Goal: Information Seeking & Learning: Learn about a topic

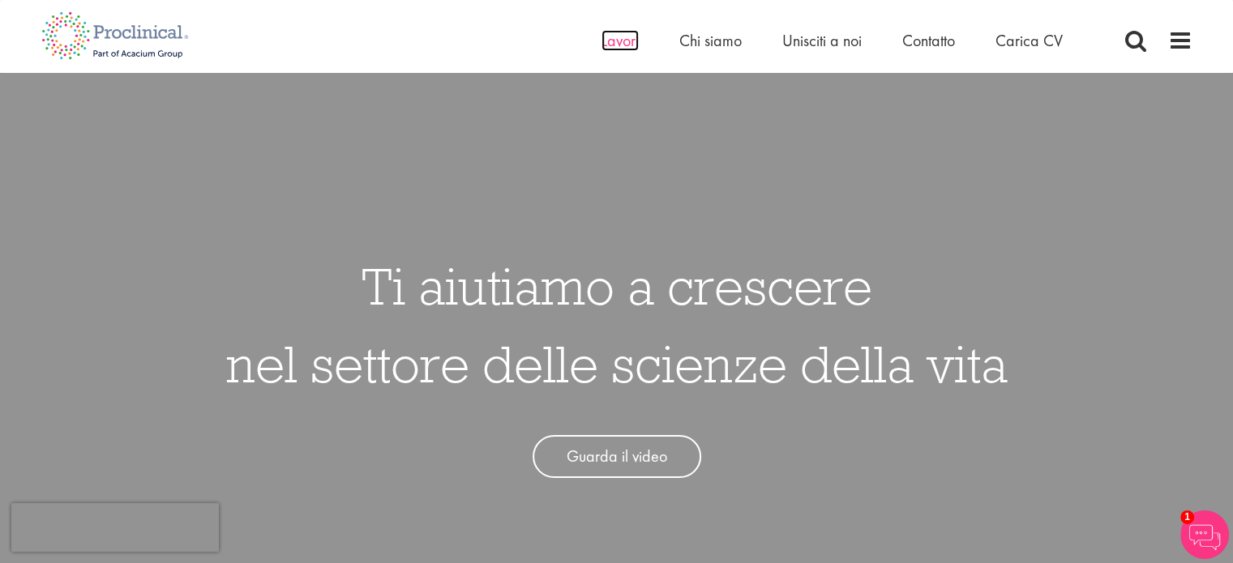
click at [626, 41] on font "Lavori" at bounding box center [619, 40] width 37 height 21
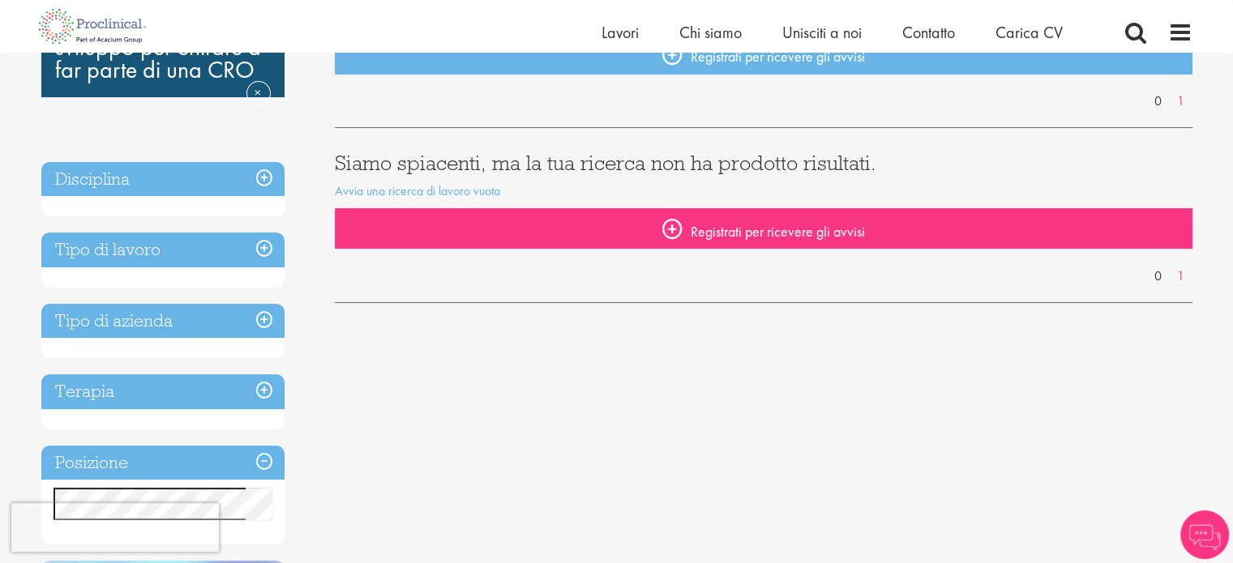
scroll to position [162, 0]
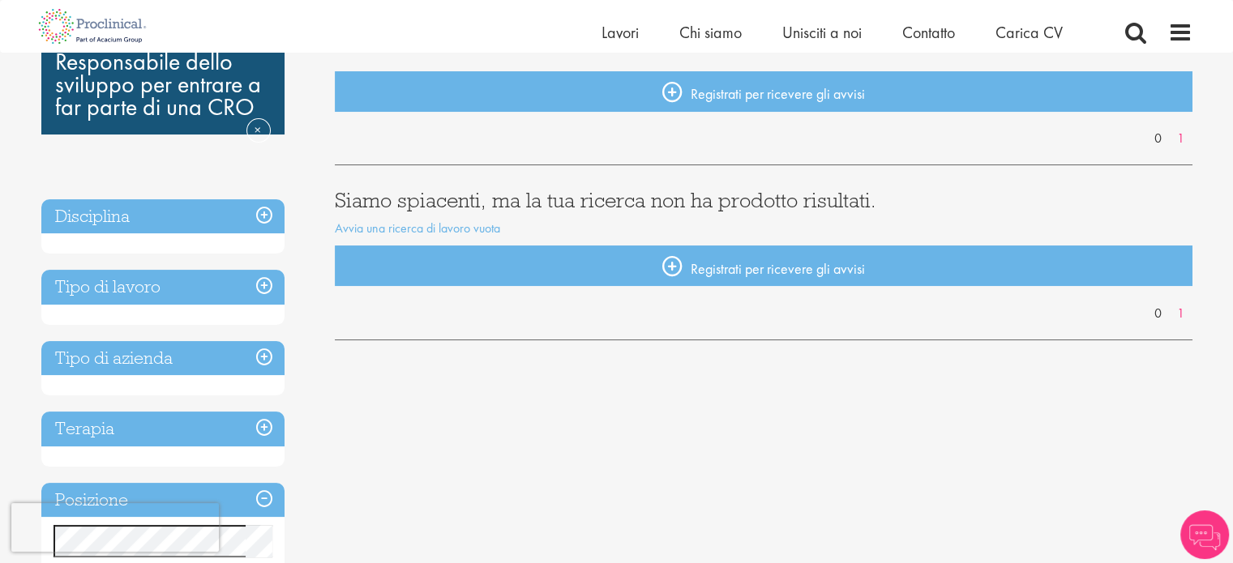
click at [267, 219] on h3 "Disciplina" at bounding box center [162, 216] width 243 height 35
click at [263, 217] on h3 "Disciplina" at bounding box center [162, 216] width 243 height 35
click at [261, 220] on h3 "Disciplina" at bounding box center [162, 216] width 243 height 35
click at [265, 220] on h3 "Disciplina" at bounding box center [162, 216] width 243 height 35
click at [264, 289] on h3 "Tipo di lavoro" at bounding box center [162, 287] width 243 height 35
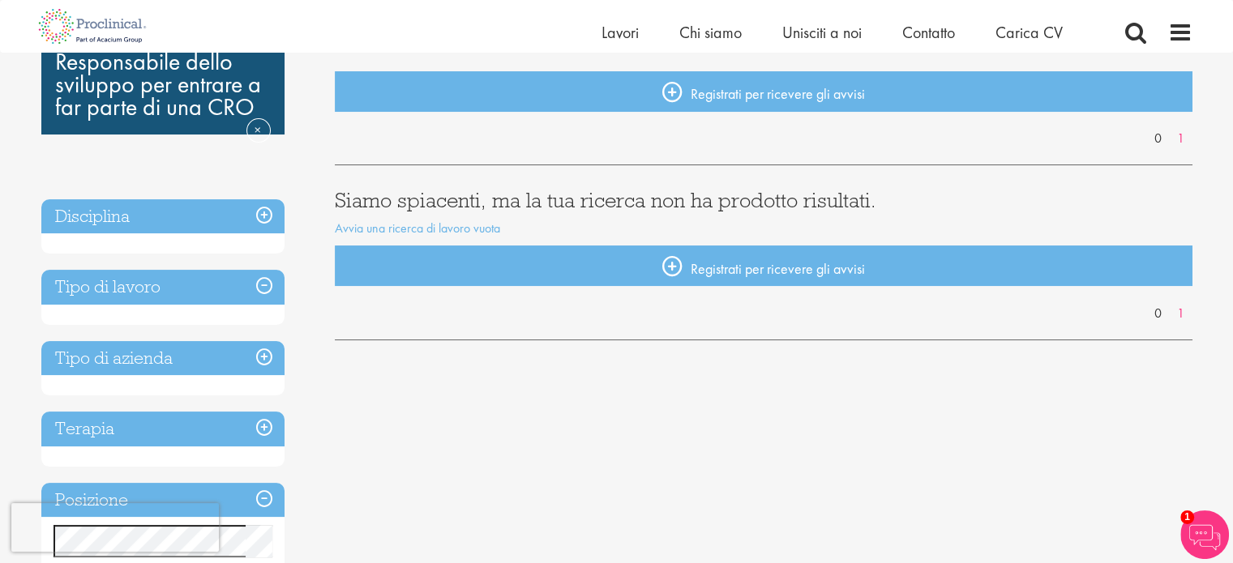
click at [263, 288] on h3 "Tipo di lavoro" at bounding box center [162, 287] width 243 height 35
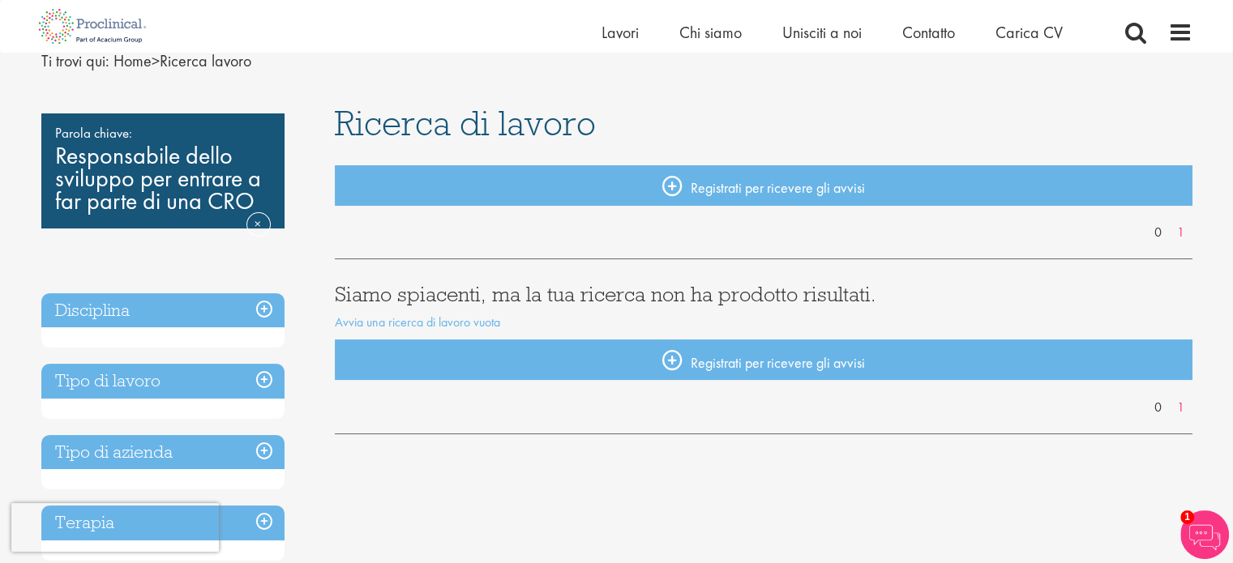
scroll to position [0, 0]
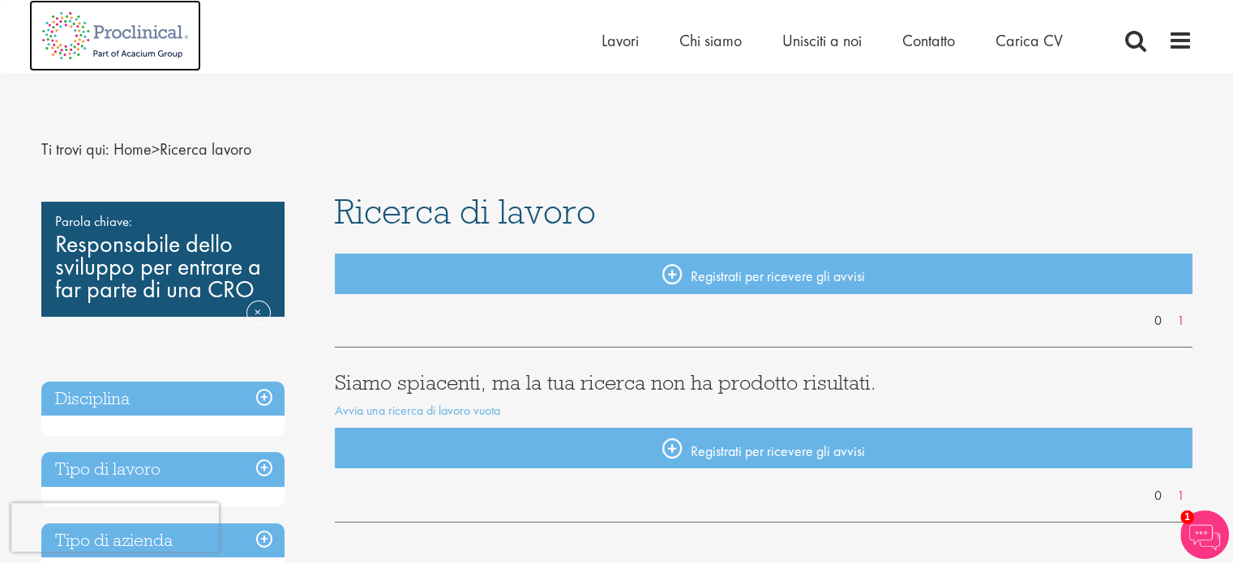
click at [95, 37] on img at bounding box center [115, 35] width 172 height 71
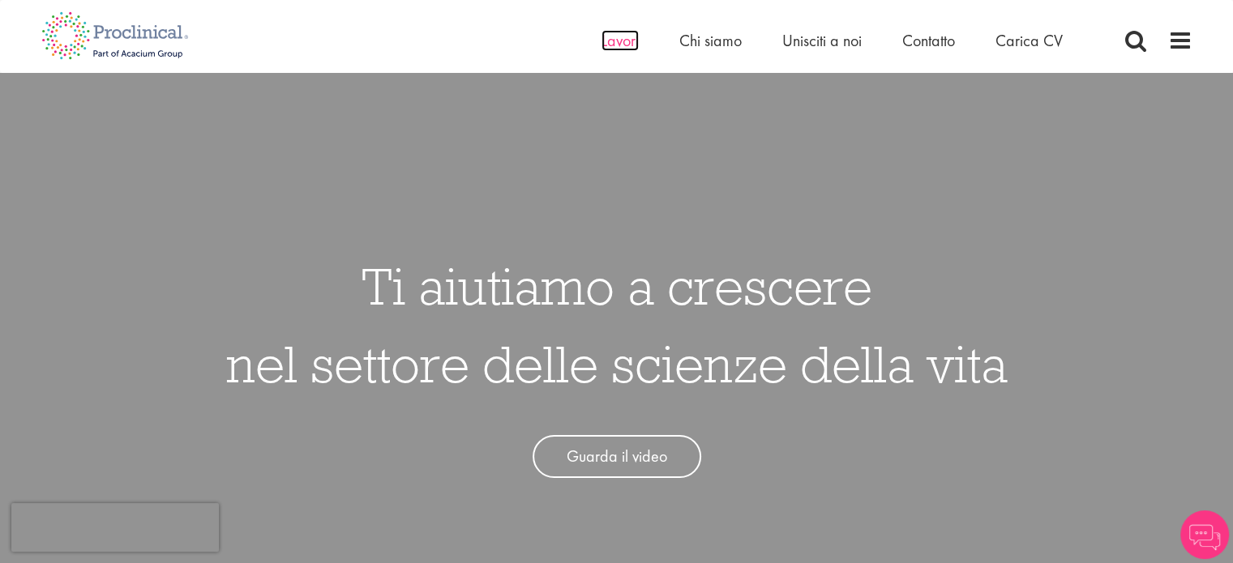
click at [610, 38] on font "Lavori" at bounding box center [619, 40] width 37 height 21
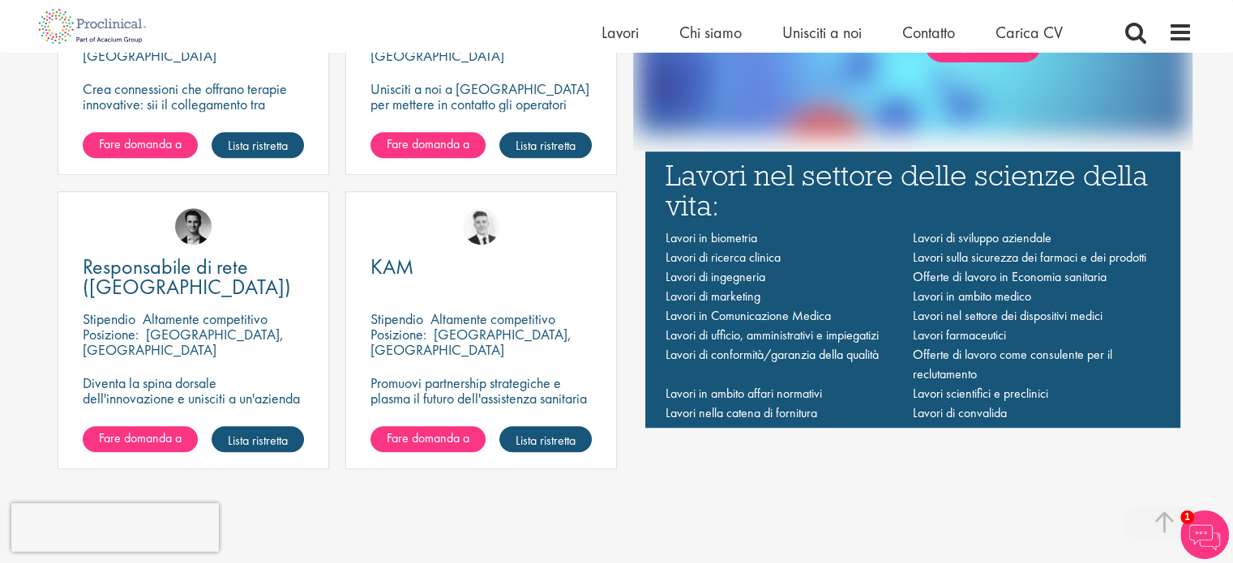
scroll to position [1216, 0]
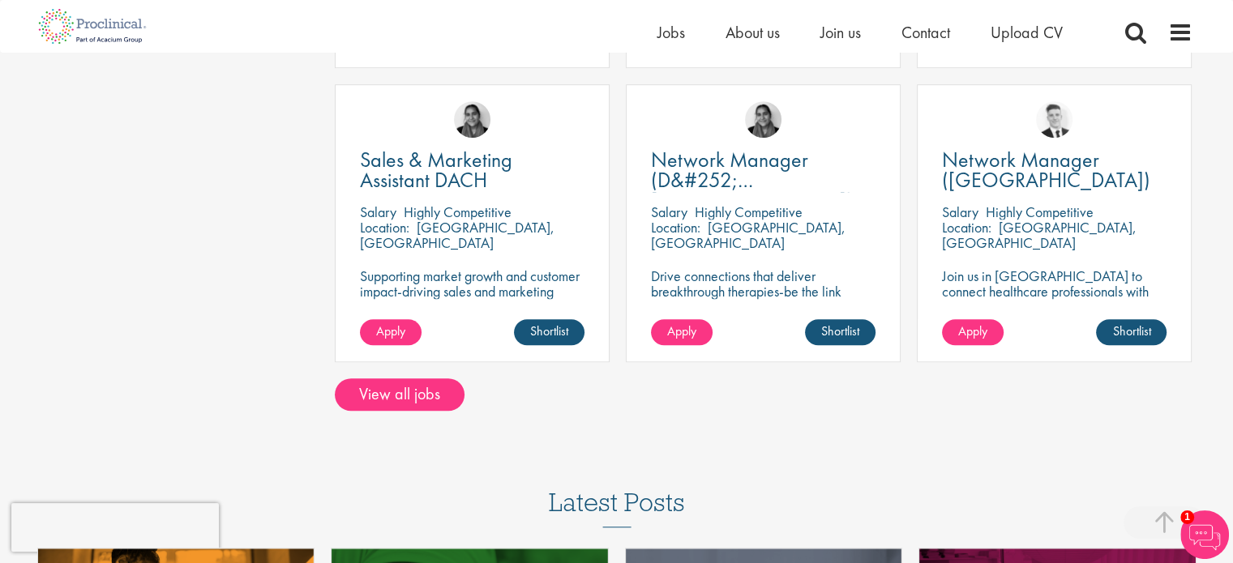
scroll to position [1216, 0]
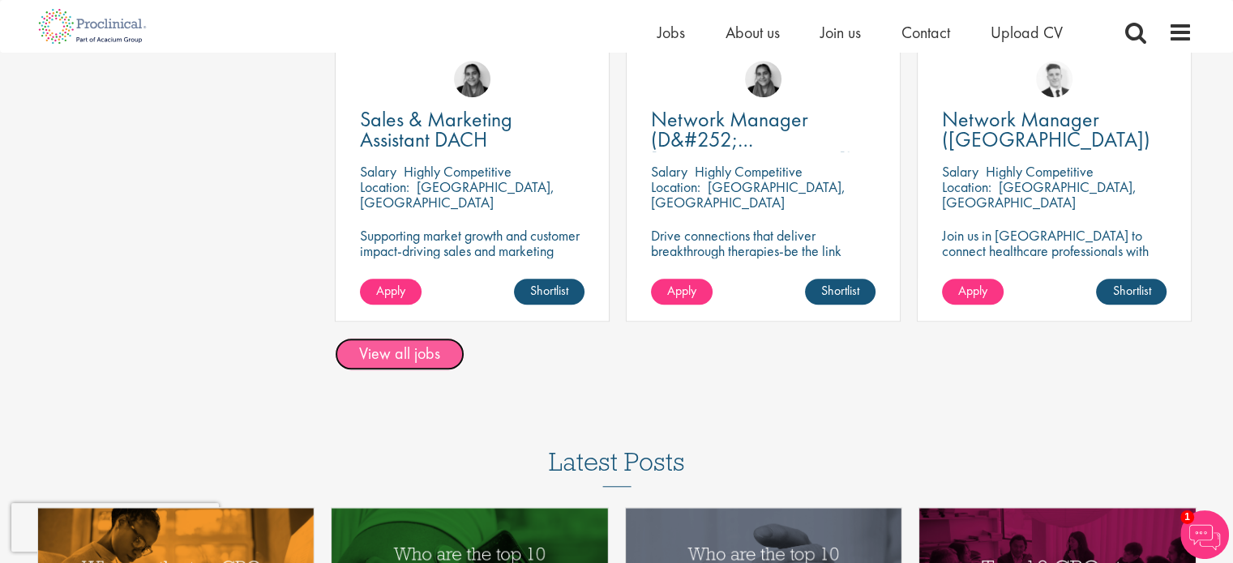
click at [417, 355] on link "View all jobs" at bounding box center [400, 354] width 130 height 32
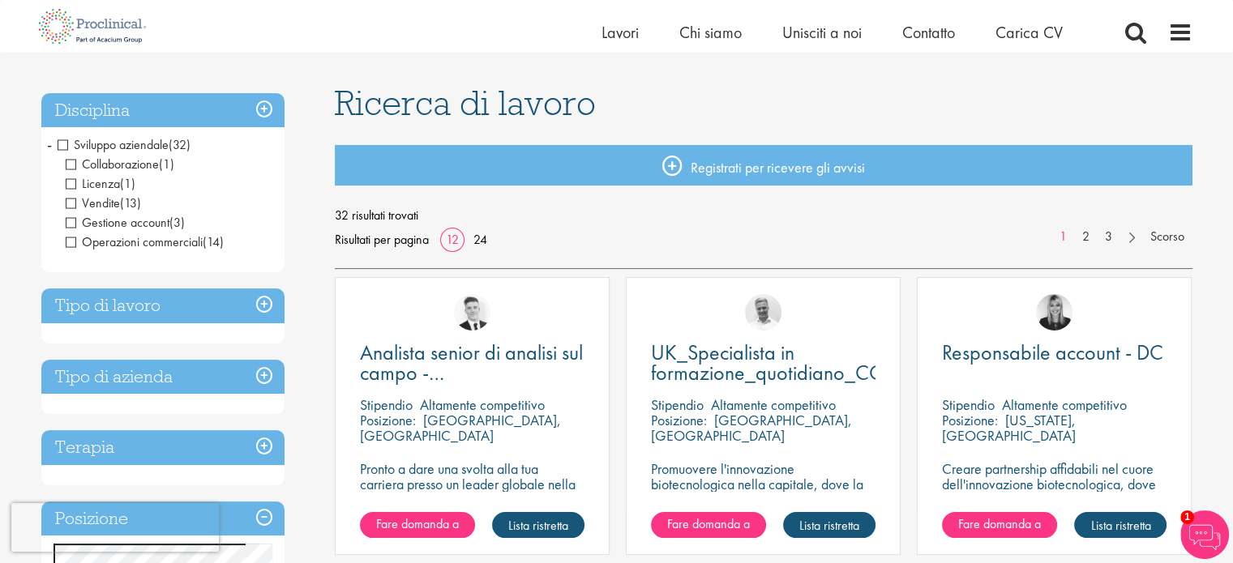
scroll to position [81, 0]
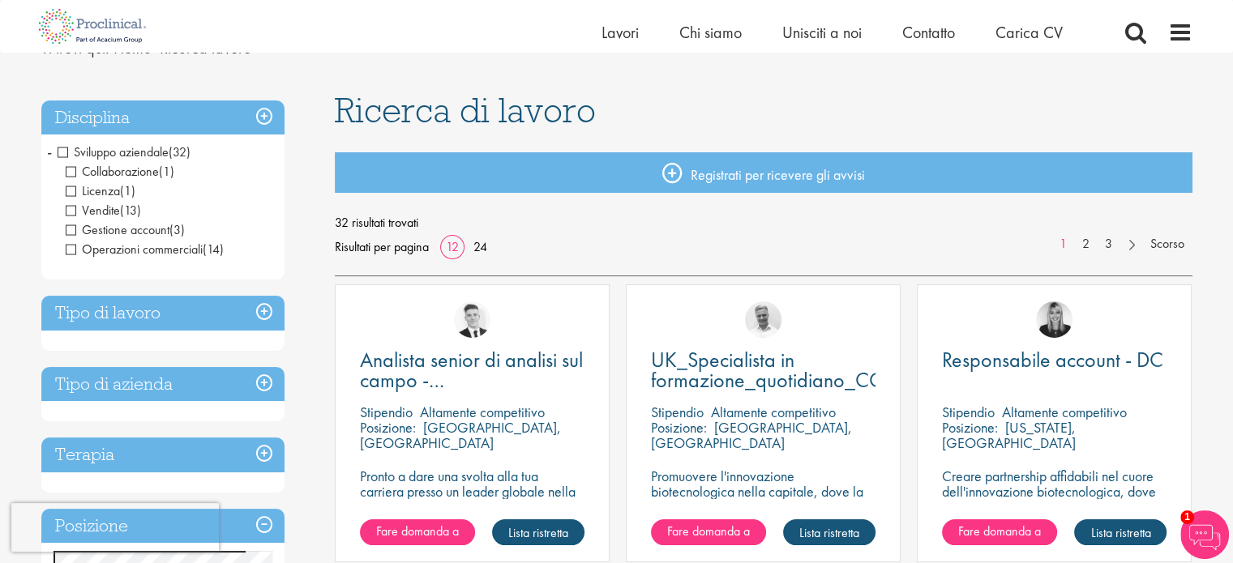
click at [71, 173] on span "Collaborazione" at bounding box center [112, 171] width 93 height 17
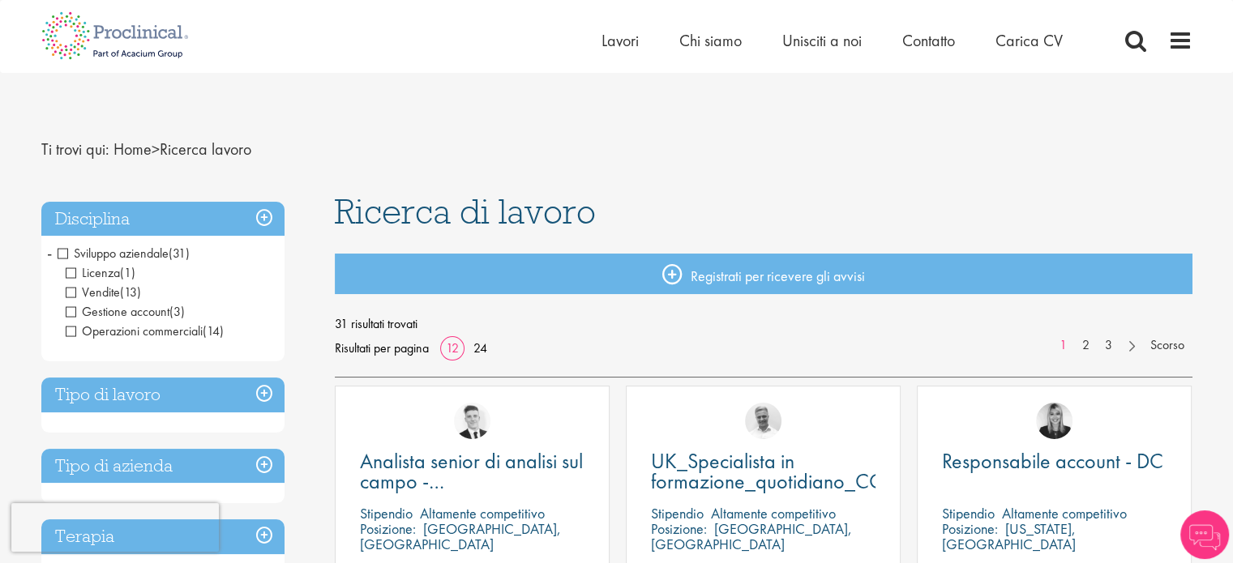
click at [69, 270] on span "Licenza" at bounding box center [93, 272] width 54 height 17
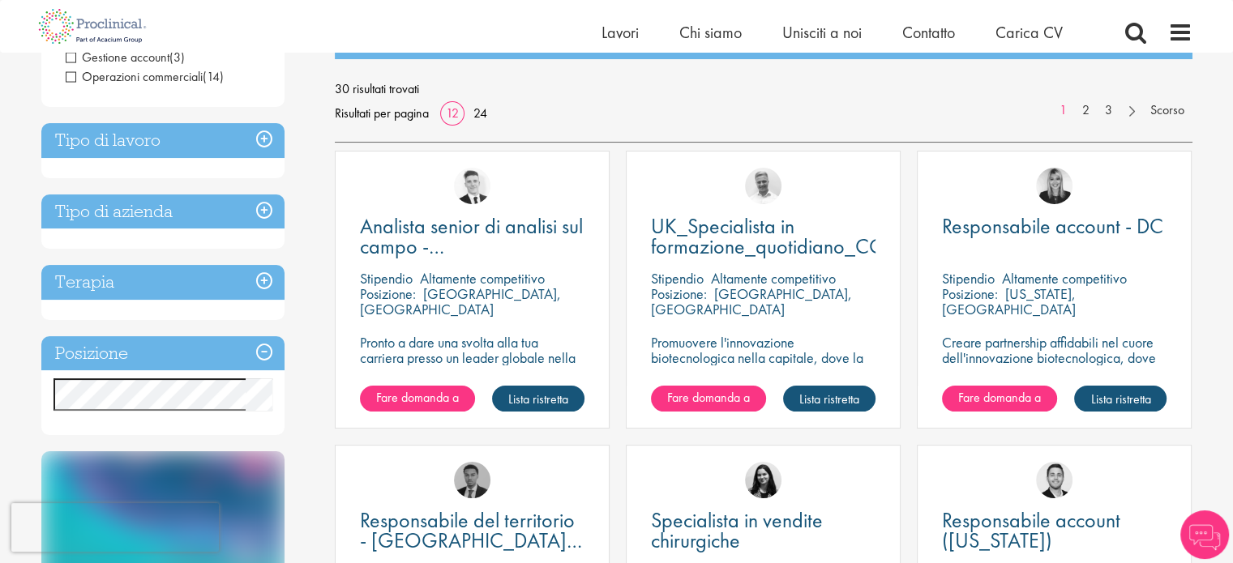
scroll to position [243, 0]
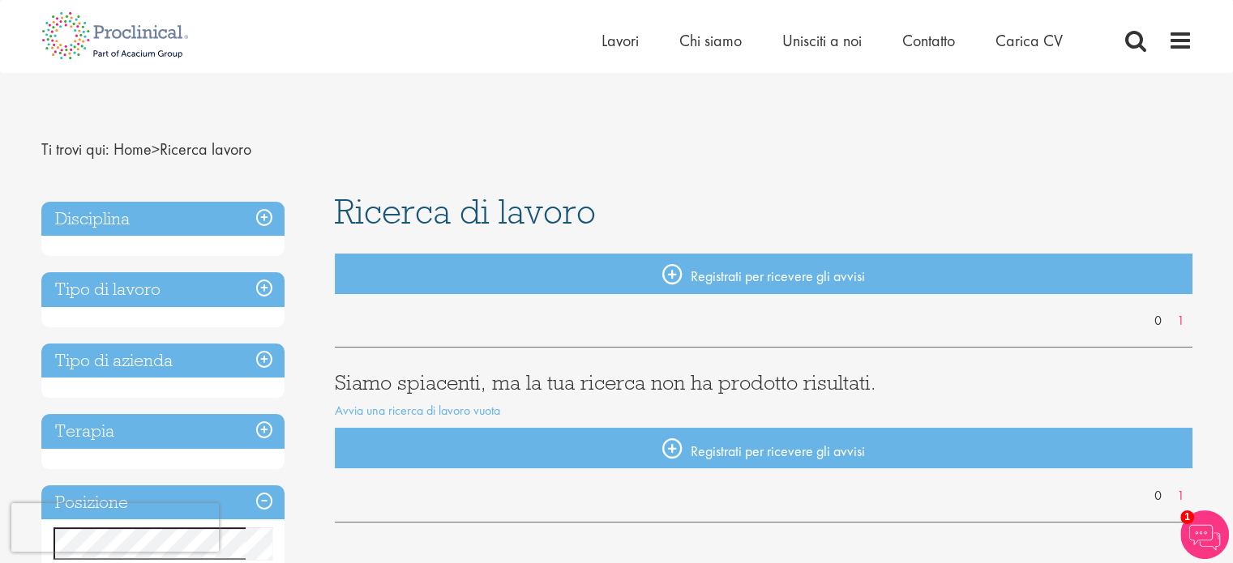
click at [266, 216] on h3 "Disciplina" at bounding box center [162, 219] width 243 height 35
click at [263, 288] on h3 "Tipo di lavoro" at bounding box center [162, 289] width 243 height 35
click at [128, 37] on img at bounding box center [115, 35] width 172 height 71
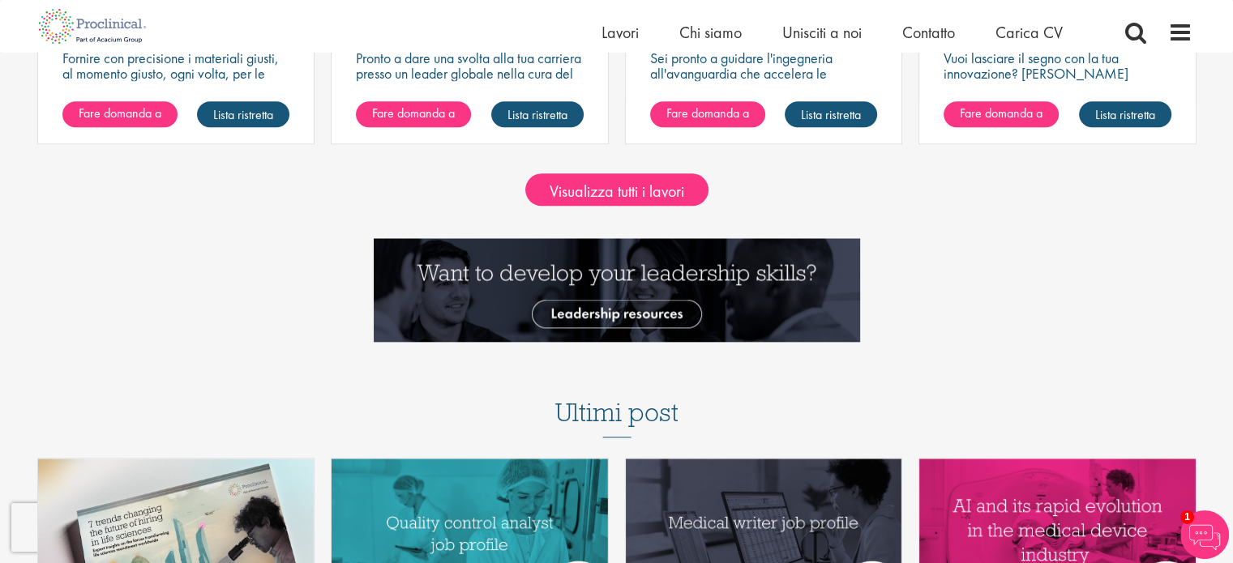
scroll to position [1621, 0]
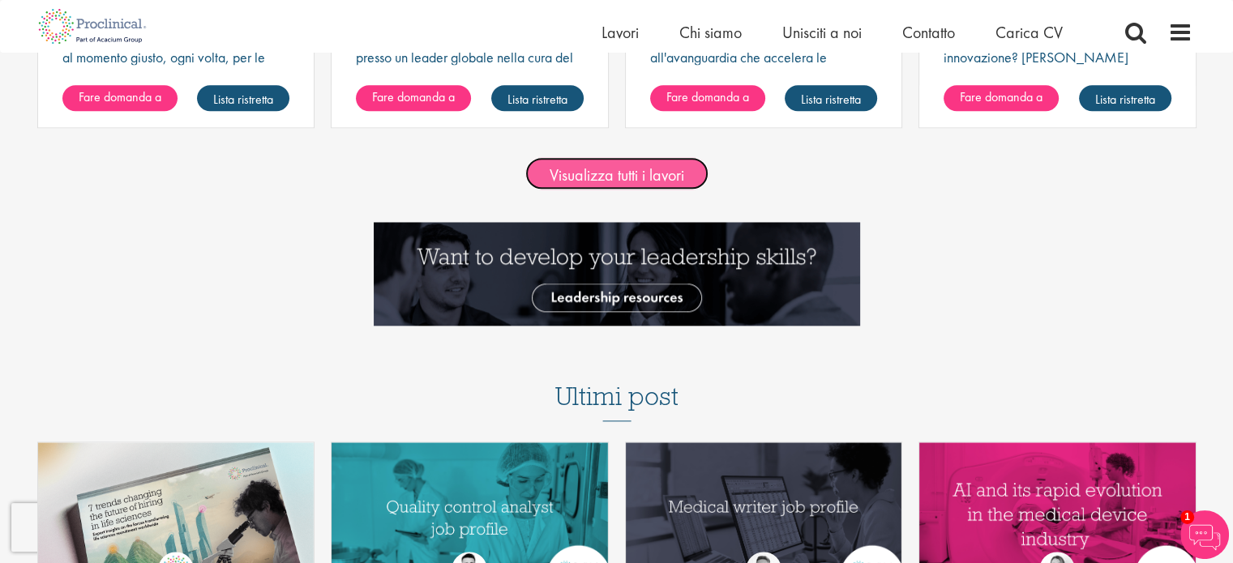
click at [627, 178] on font "Visualizza tutti i lavori" at bounding box center [617, 175] width 135 height 21
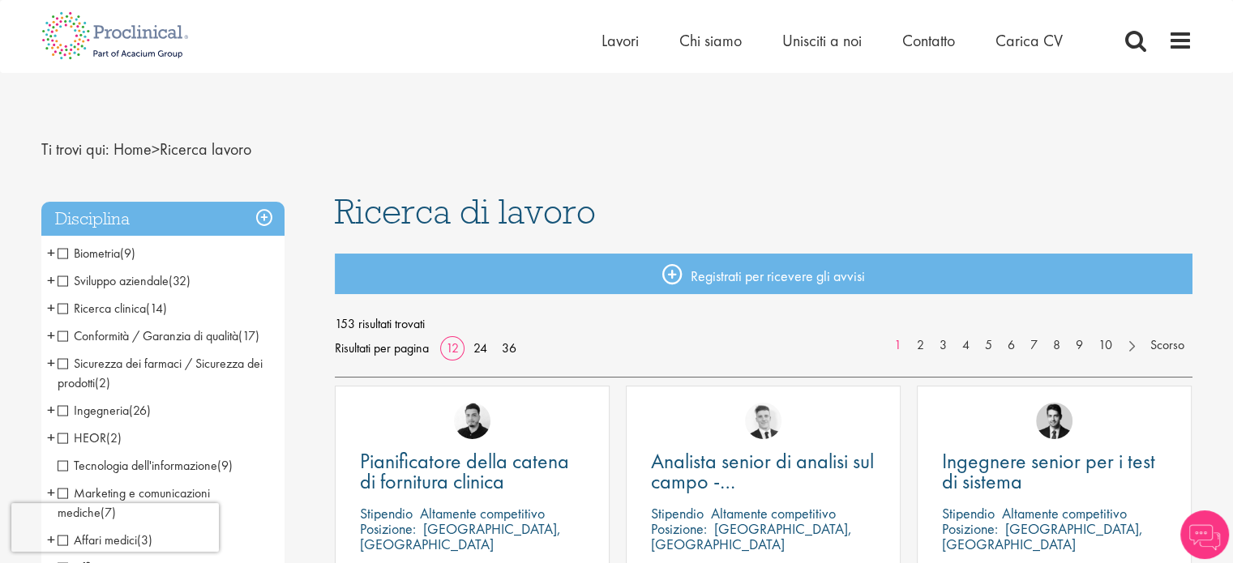
click at [62, 282] on span "Sviluppo aziendale" at bounding box center [113, 280] width 111 height 17
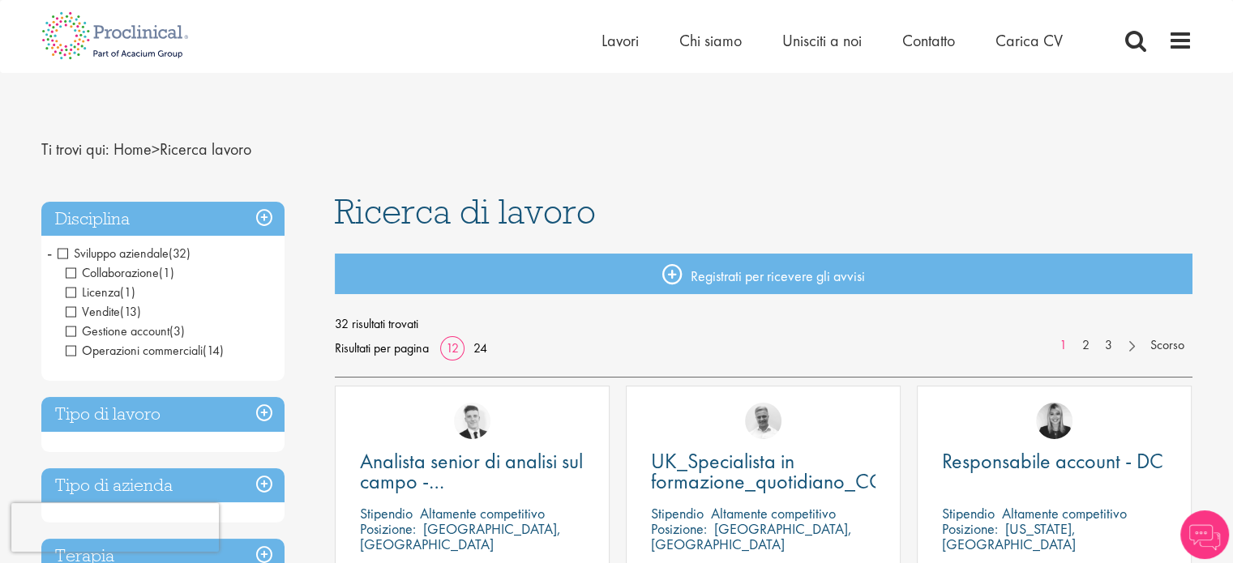
click at [72, 275] on span "Collaborazione" at bounding box center [112, 272] width 93 height 17
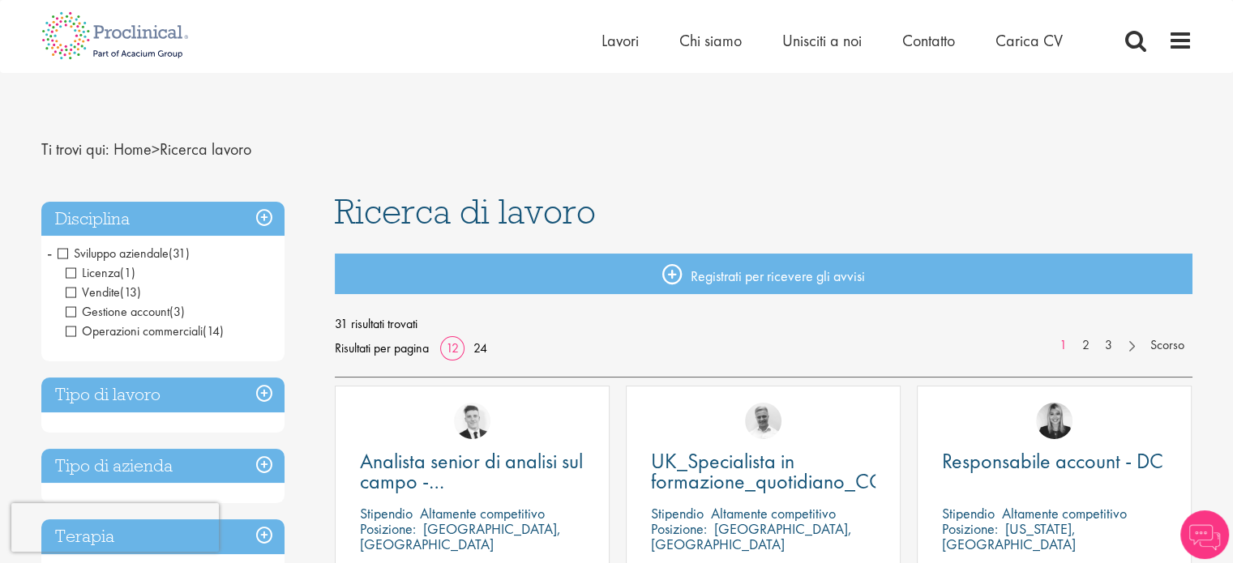
click at [66, 275] on span "Licenza" at bounding box center [93, 272] width 54 height 17
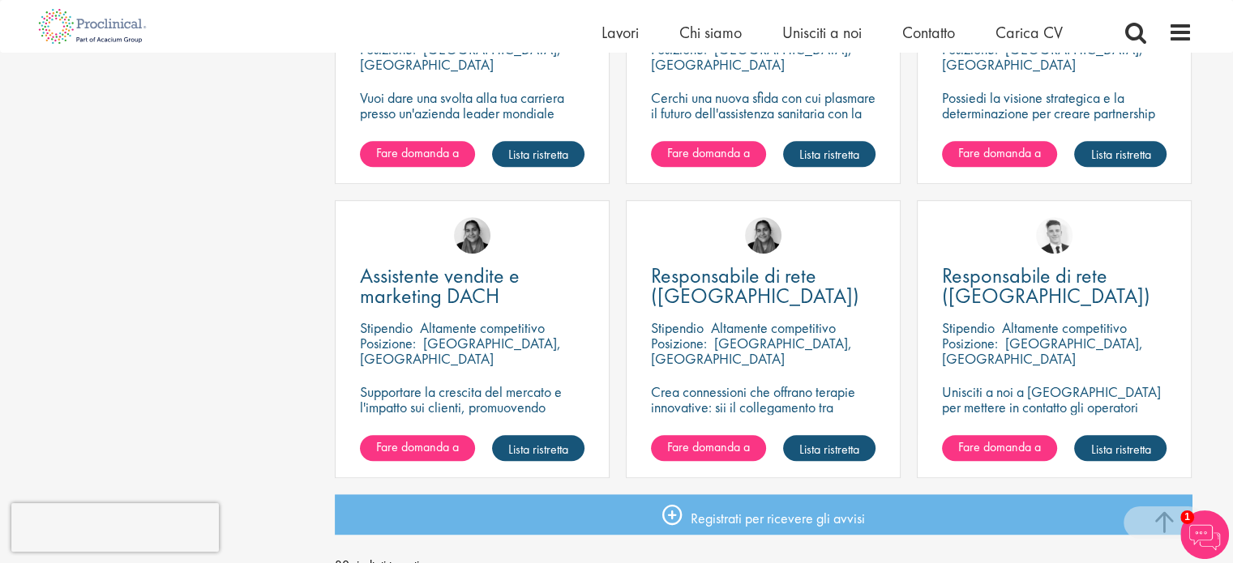
scroll to position [1135, 0]
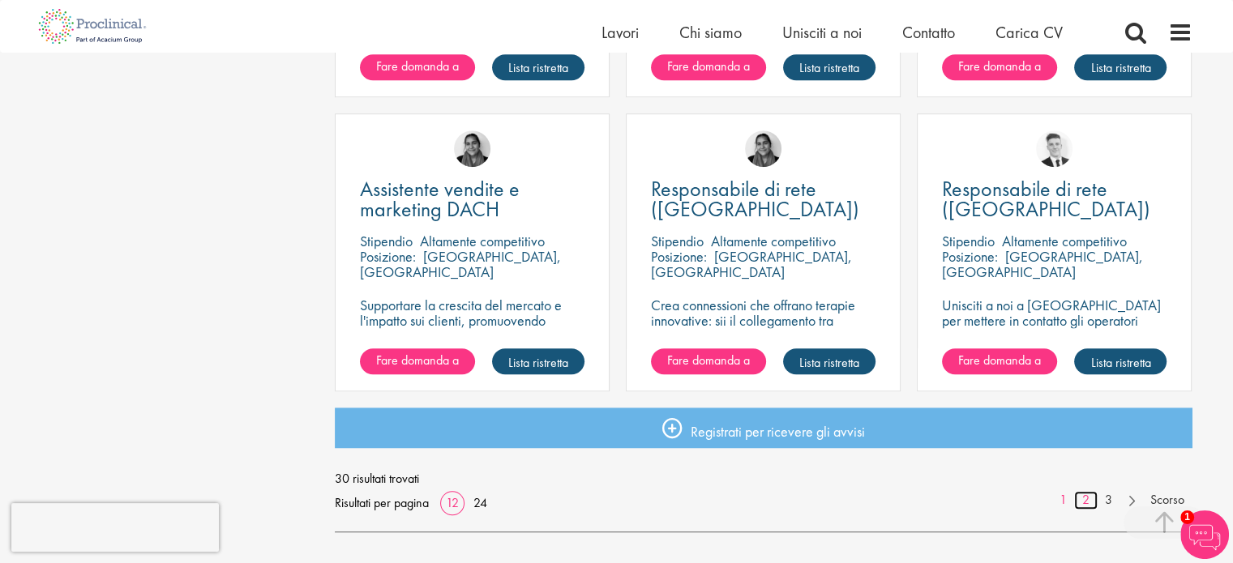
click at [1082, 500] on font "2" at bounding box center [1085, 499] width 7 height 17
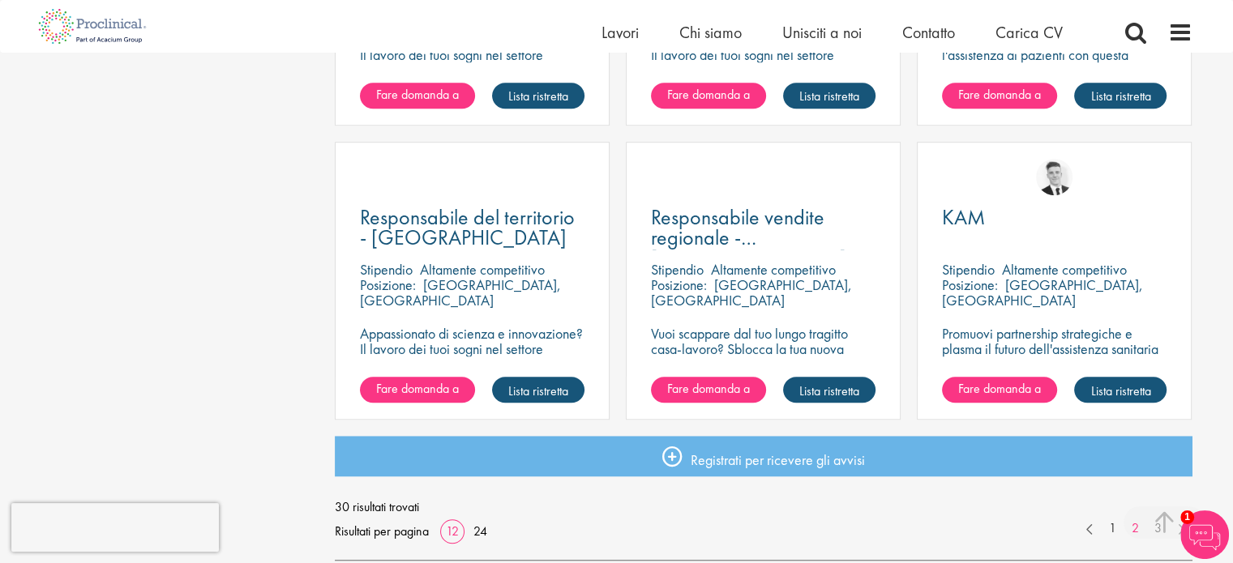
scroll to position [1135, 0]
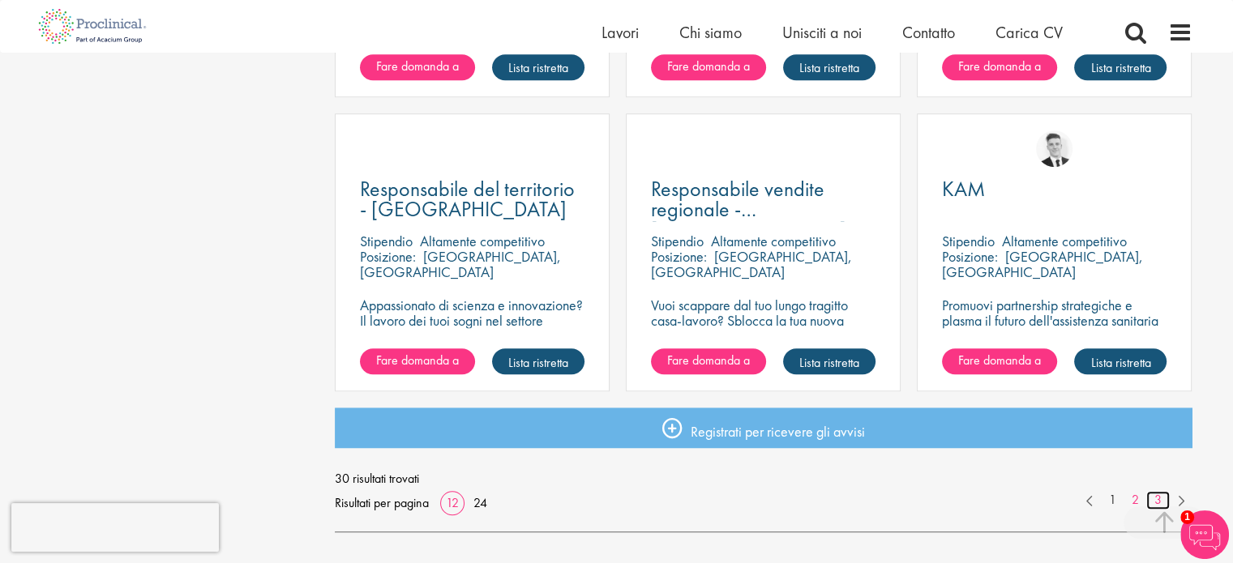
click at [1158, 504] on font "3" at bounding box center [1157, 499] width 7 height 17
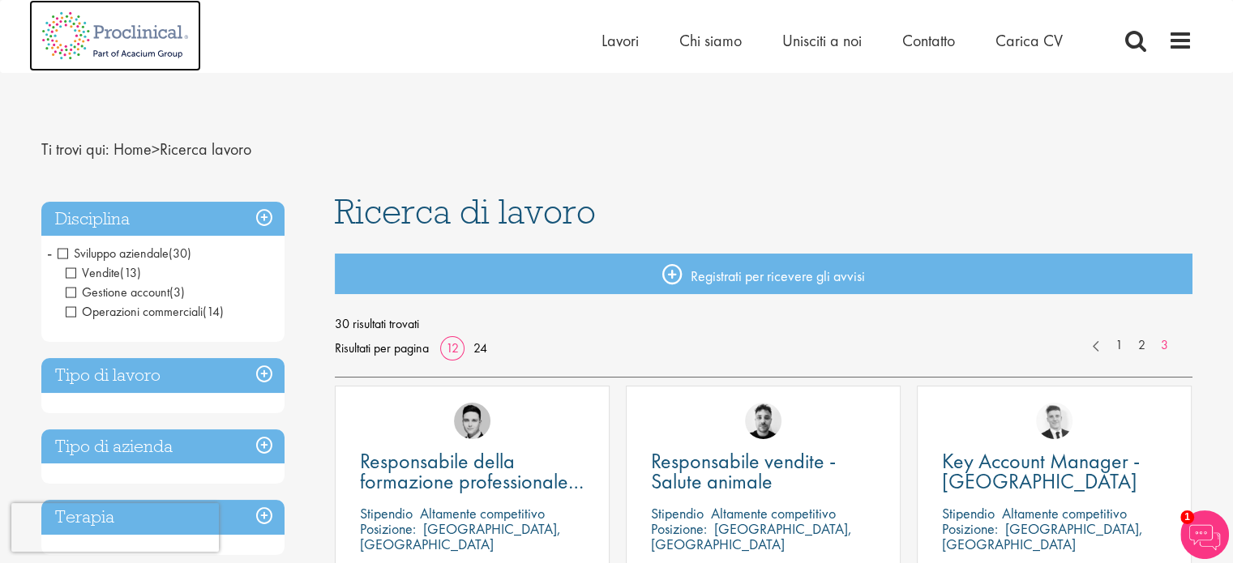
click at [148, 41] on img at bounding box center [115, 35] width 172 height 71
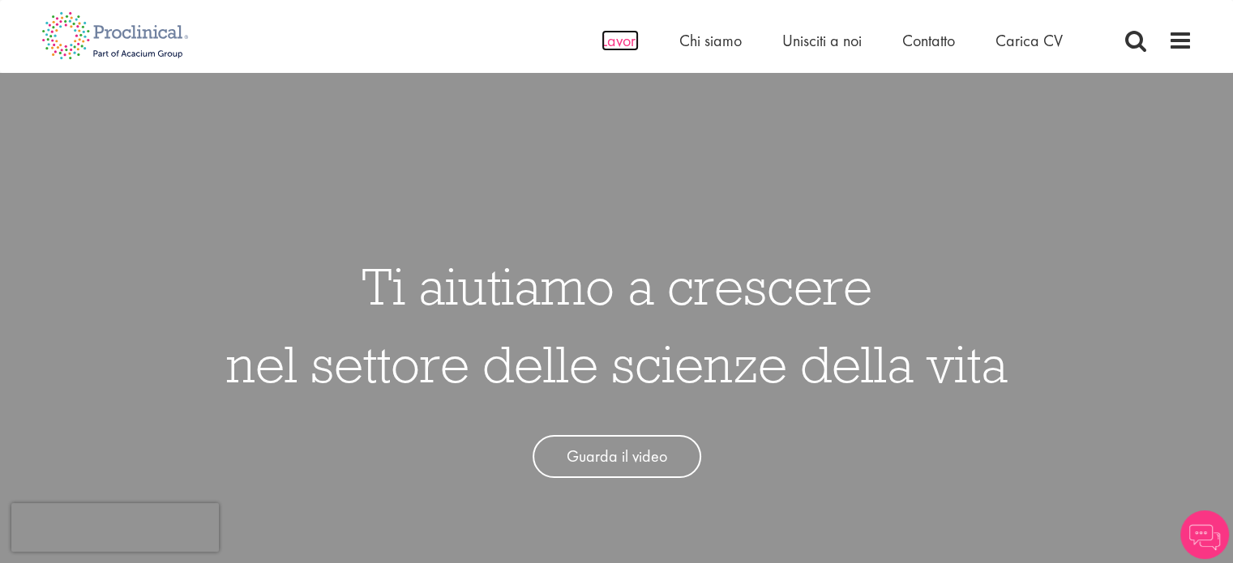
click at [618, 44] on font "Lavori" at bounding box center [619, 40] width 37 height 21
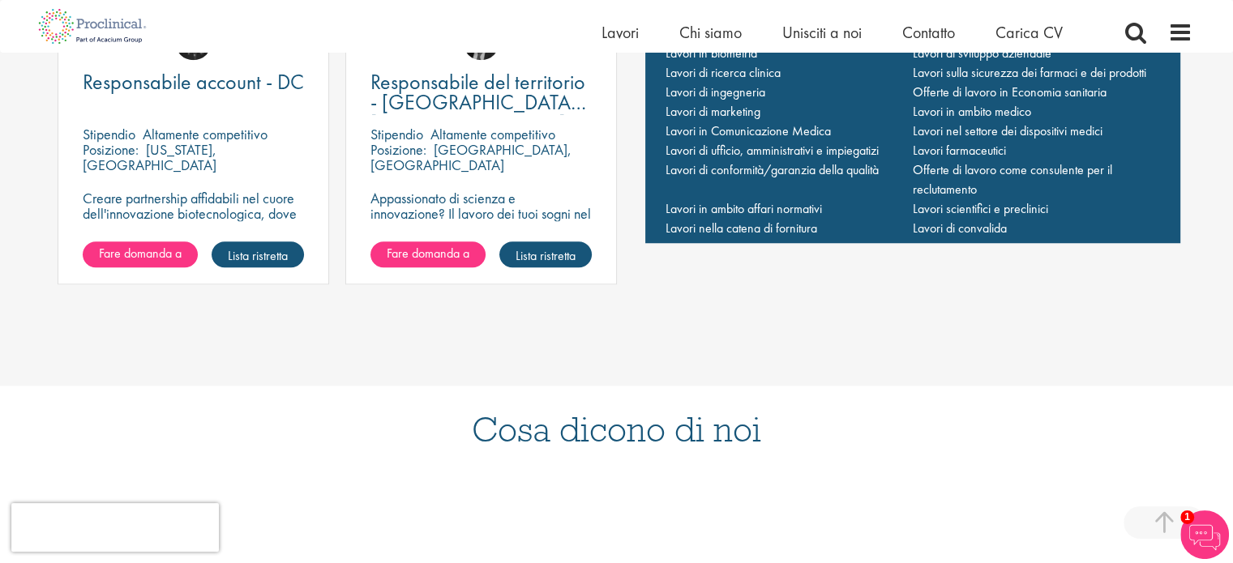
scroll to position [1216, 0]
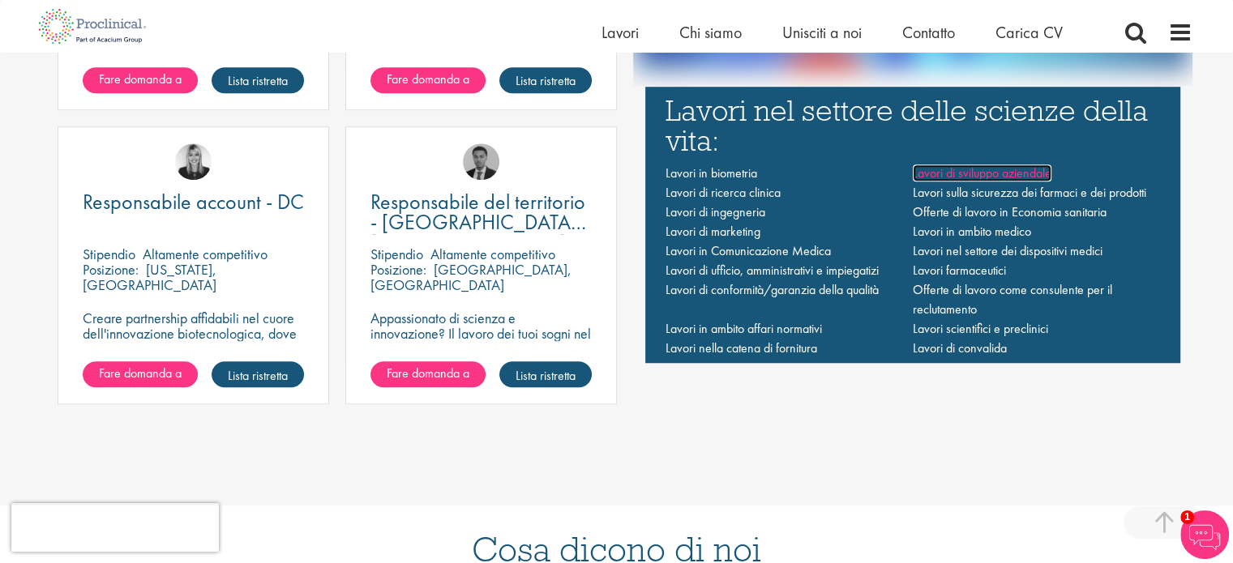
click at [948, 171] on font "Lavori di sviluppo aziendale" at bounding box center [982, 173] width 139 height 17
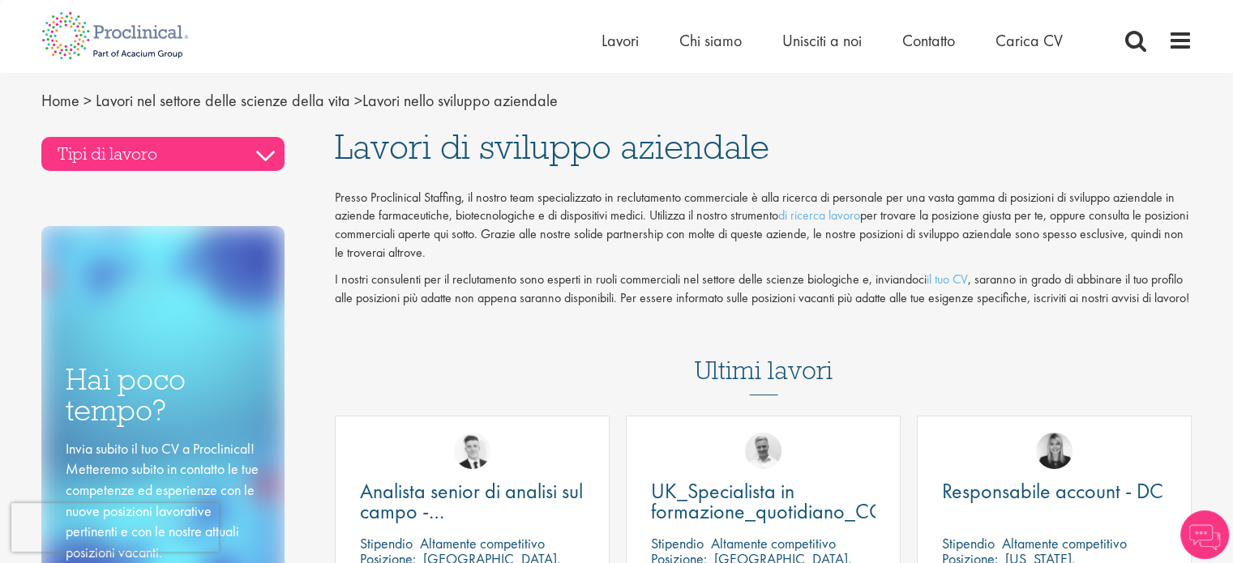
click at [269, 147] on h3 "Tipi di lavoro" at bounding box center [162, 154] width 243 height 34
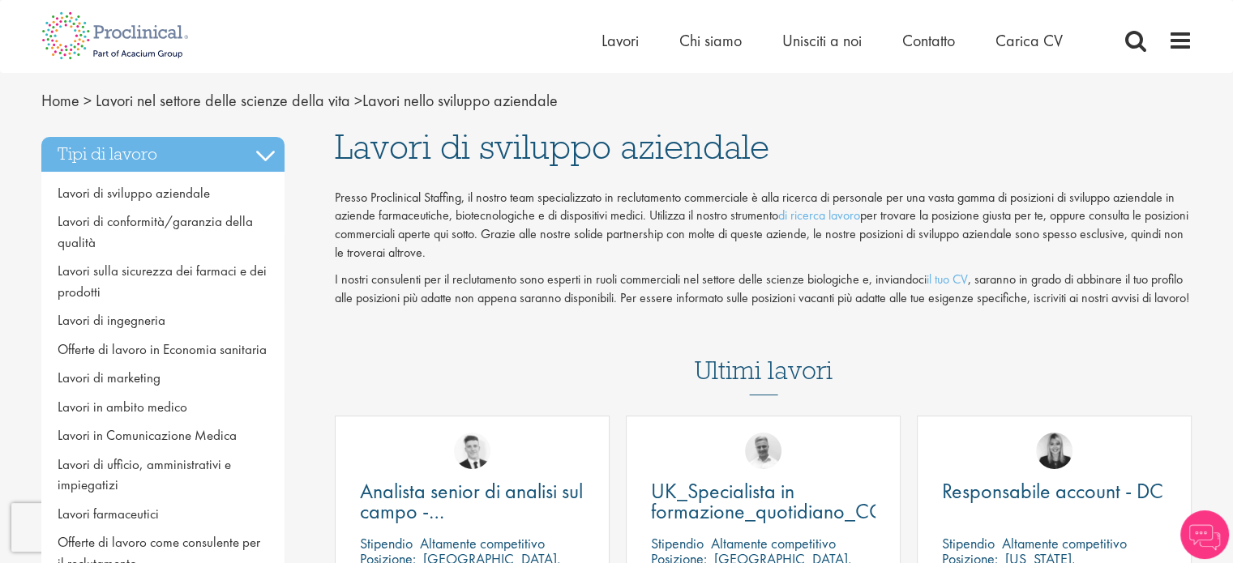
click at [311, 182] on div "Tipi di lavoro Lavori di sviluppo aziendale Lavori di conformità/garanzia della…" at bounding box center [176, 389] width 294 height 521
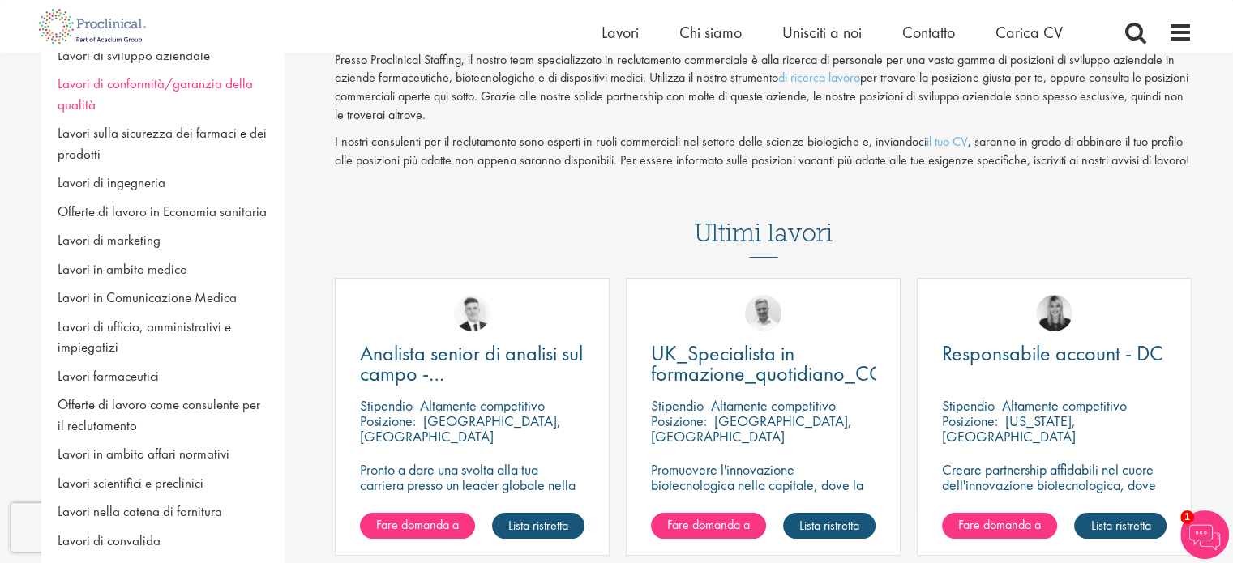
scroll to position [81, 0]
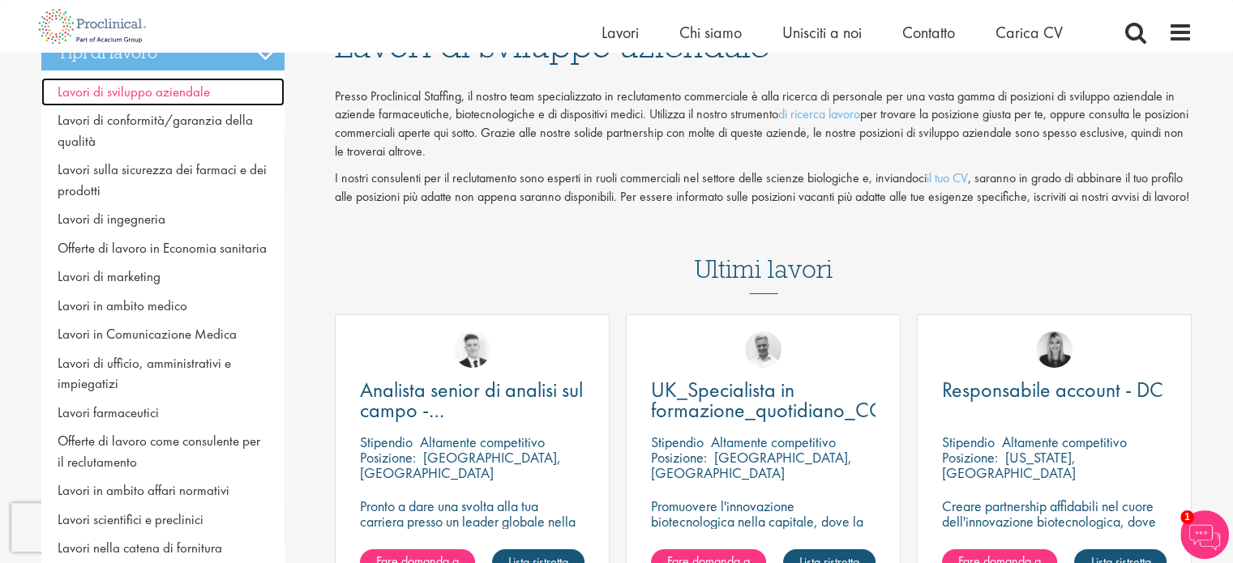
click at [100, 95] on font "Lavori di sviluppo aziendale" at bounding box center [134, 92] width 152 height 18
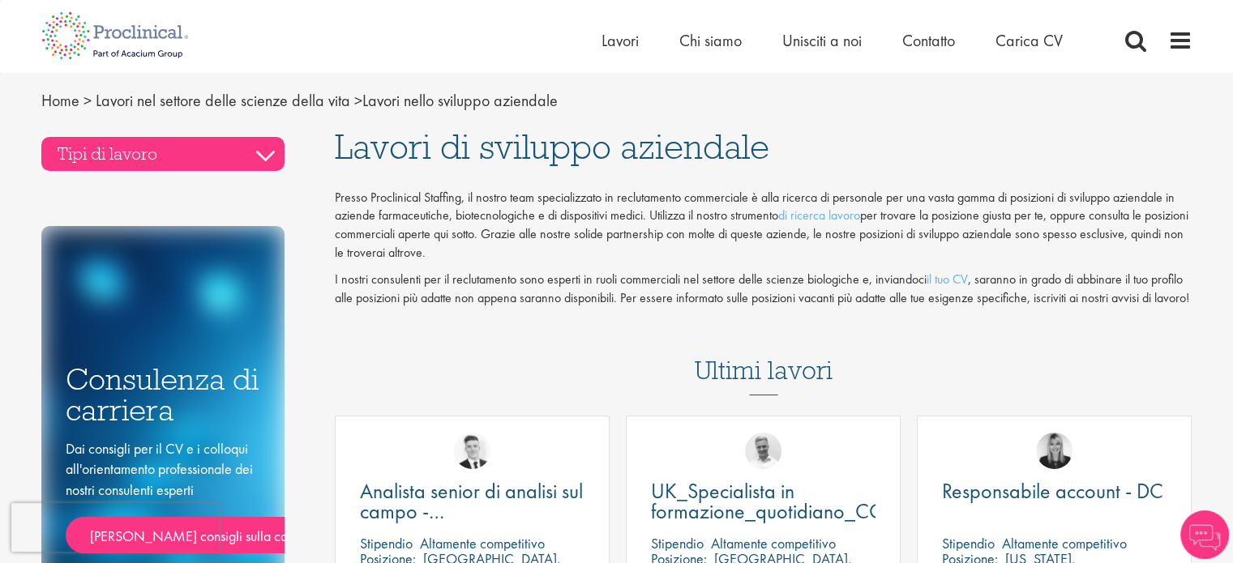
click at [272, 158] on h3 "Tipi di lavoro" at bounding box center [162, 154] width 243 height 34
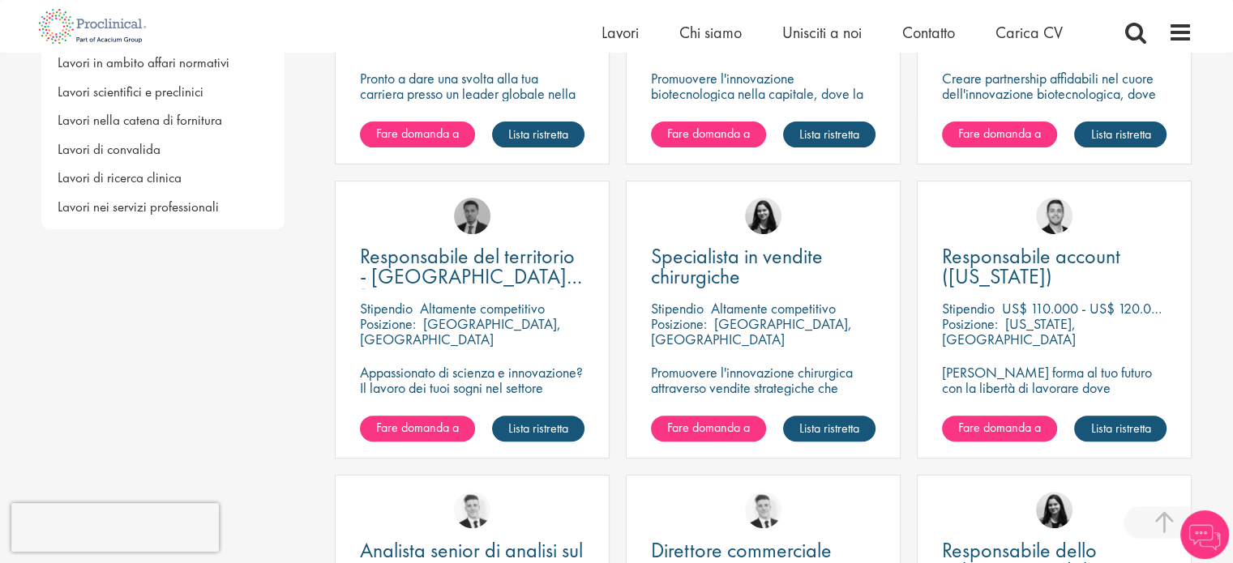
scroll to position [567, 0]
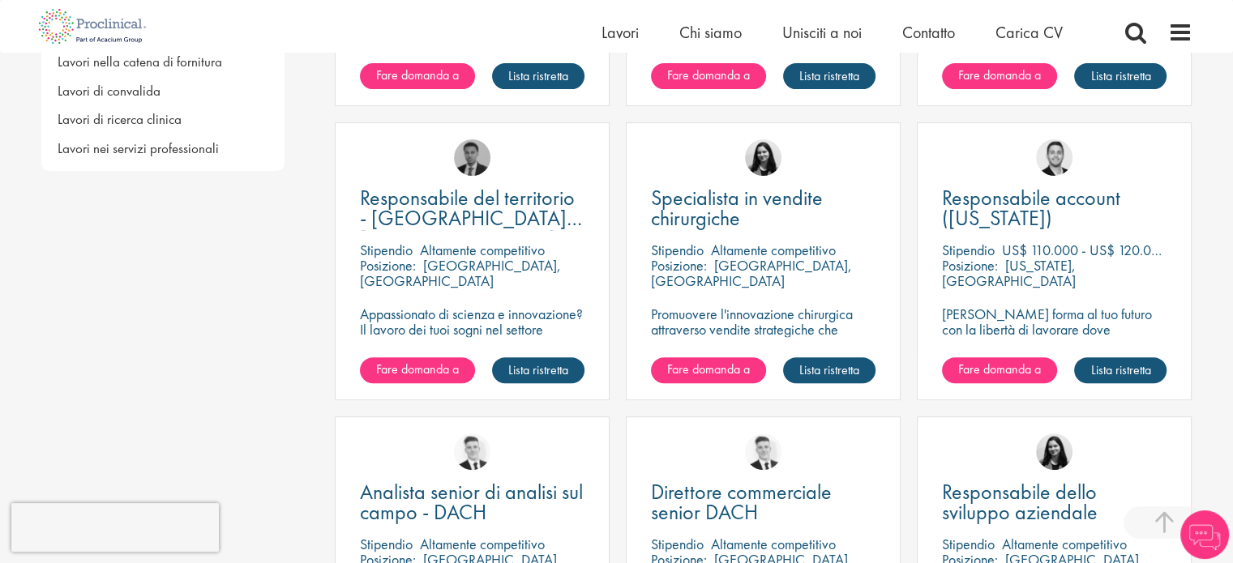
click at [270, 289] on div "Tipi di lavoro Lavori di sviluppo aziendale Lavori di conformità/garanzia della…" at bounding box center [616, 289] width 1175 height 1496
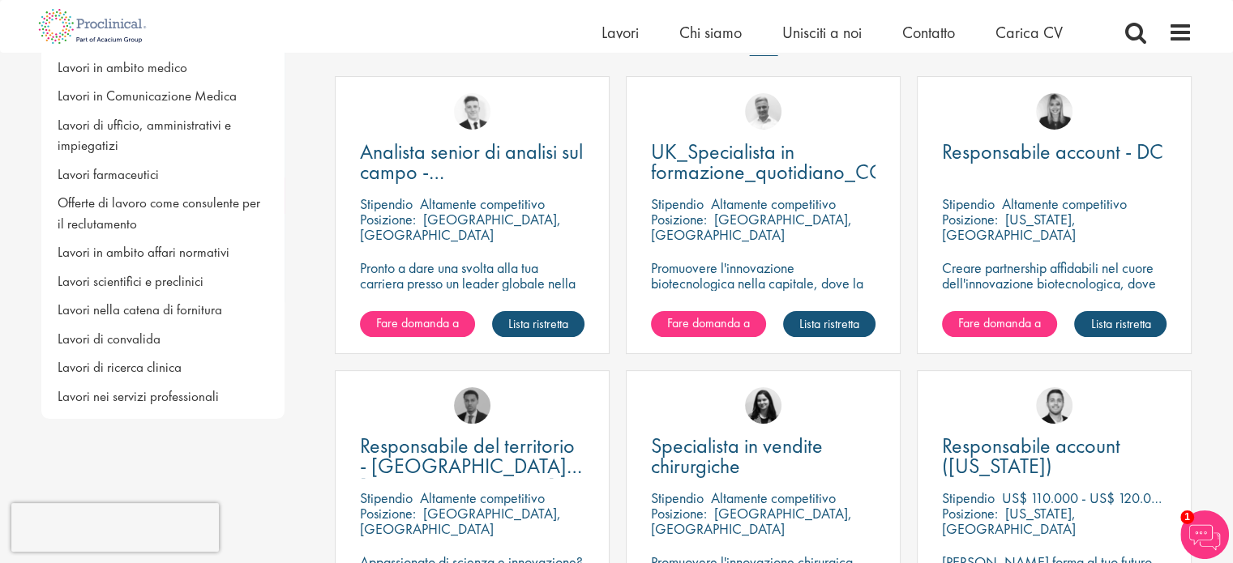
scroll to position [0, 0]
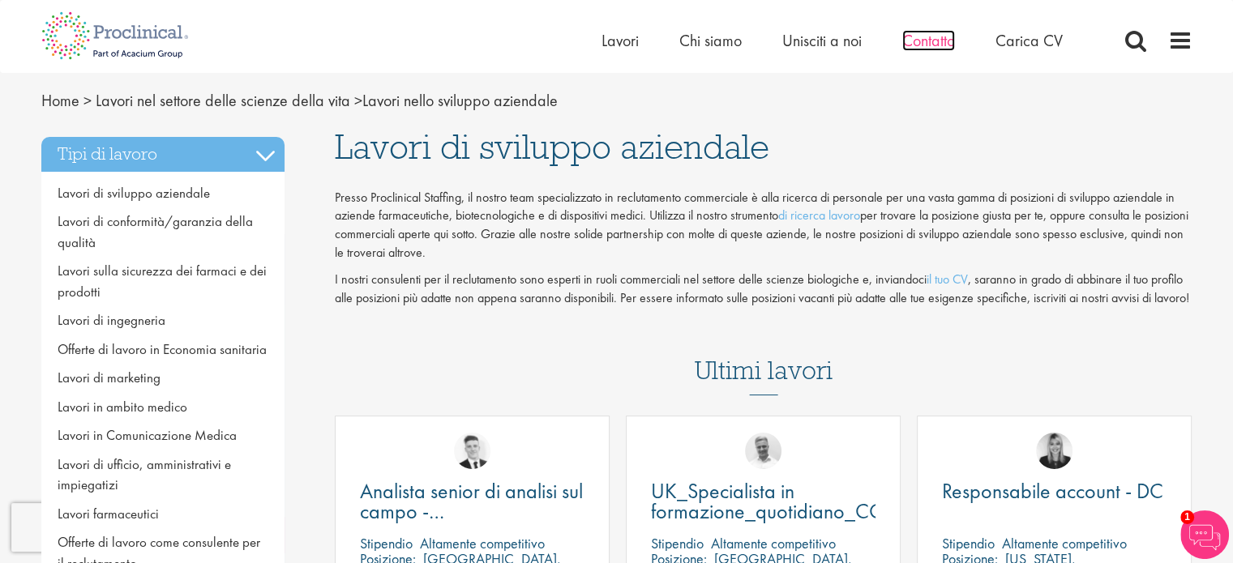
click at [936, 41] on font "Contatto" at bounding box center [928, 40] width 53 height 21
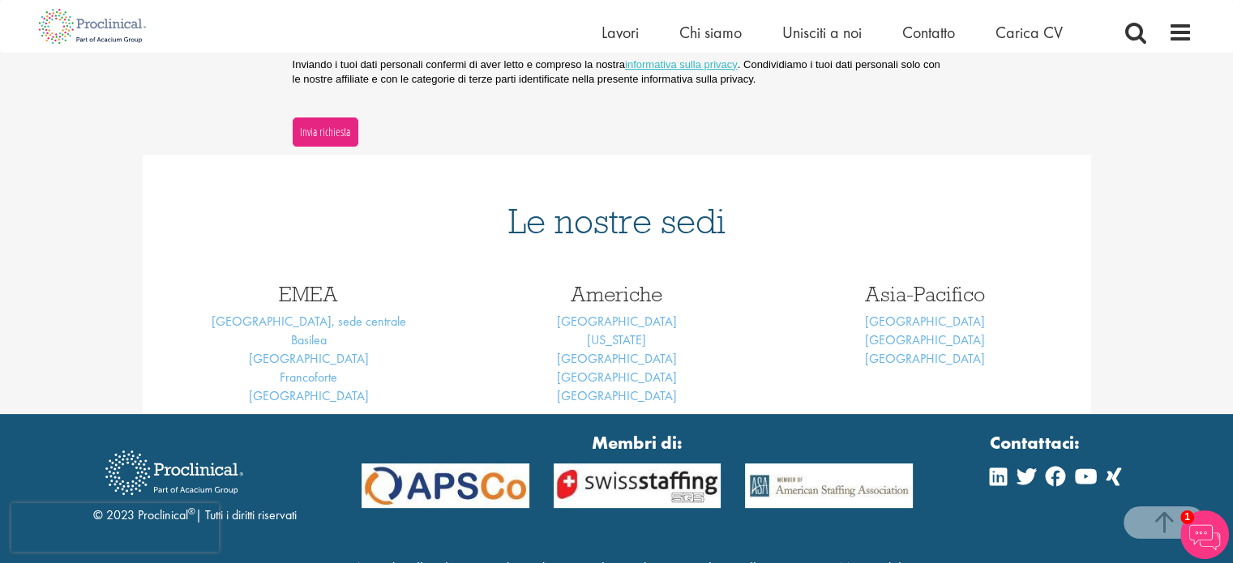
scroll to position [648, 0]
